Goal: Task Accomplishment & Management: Manage account settings

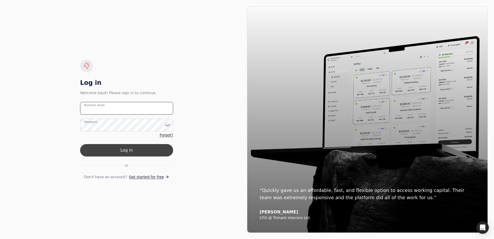
type email "[EMAIL_ADDRESS][DOMAIN_NAME]"
click at [133, 152] on button "Log in" at bounding box center [126, 150] width 93 height 12
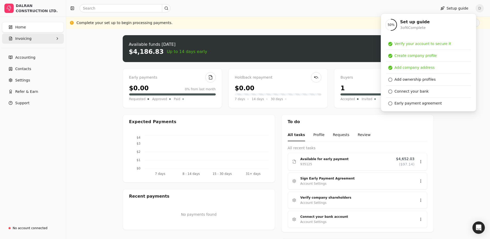
click at [25, 39] on span "Invoicing" at bounding box center [23, 38] width 16 height 5
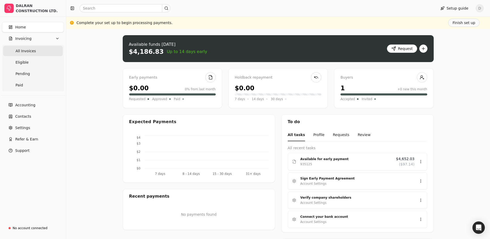
click at [45, 51] on Invoices "All Invoices" at bounding box center [33, 51] width 60 height 10
